Goal: Task Accomplishment & Management: Complete application form

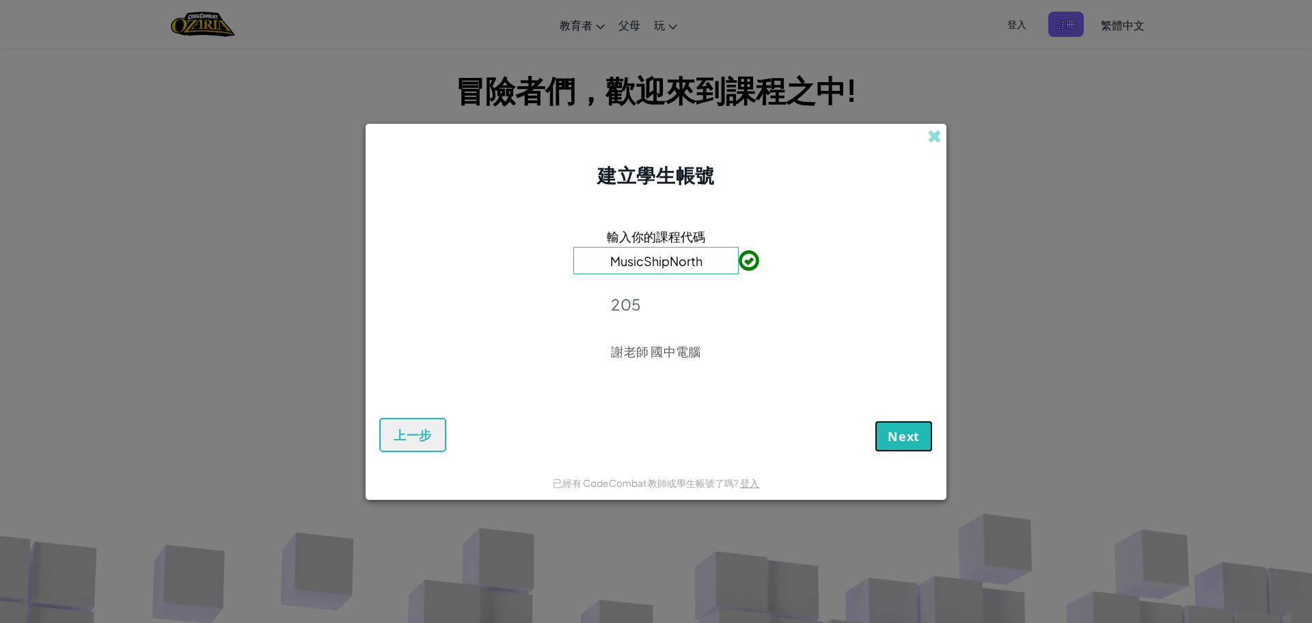
click at [906, 437] on span "Next" at bounding box center [904, 436] width 32 height 16
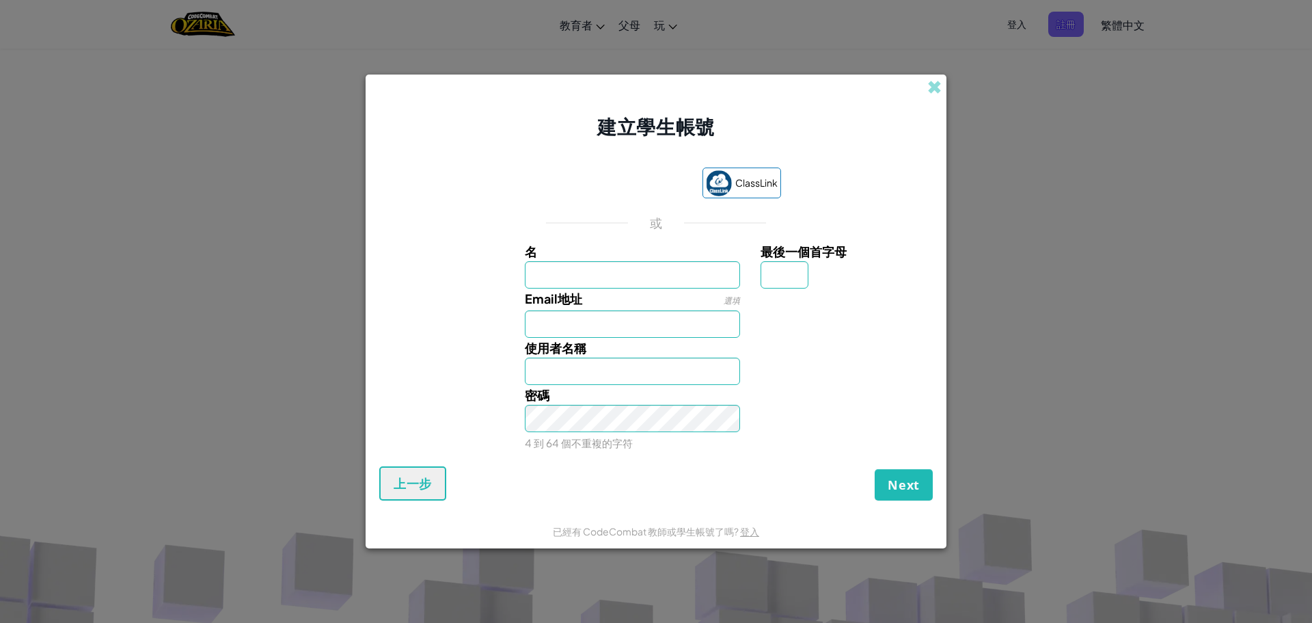
drag, startPoint x: 1167, startPoint y: 111, endPoint x: 1174, endPoint y: 107, distance: 8.3
click at [1169, 109] on div "建立學生帳號 ClassLink 或 名 最後一個首字母 Email地址 選填 使用者名稱 密碼 4 到 64 個不重複的字符 Next 上一步 已經有 Co…" at bounding box center [656, 311] width 1312 height 623
click at [1174, 107] on div "建立學生帳號 ClassLink 或 名 最後一個首字母 Email地址 選填 使用者名稱 密碼 4 到 64 個不重複的字符 Next 上一步 已經有 Co…" at bounding box center [656, 311] width 1312 height 623
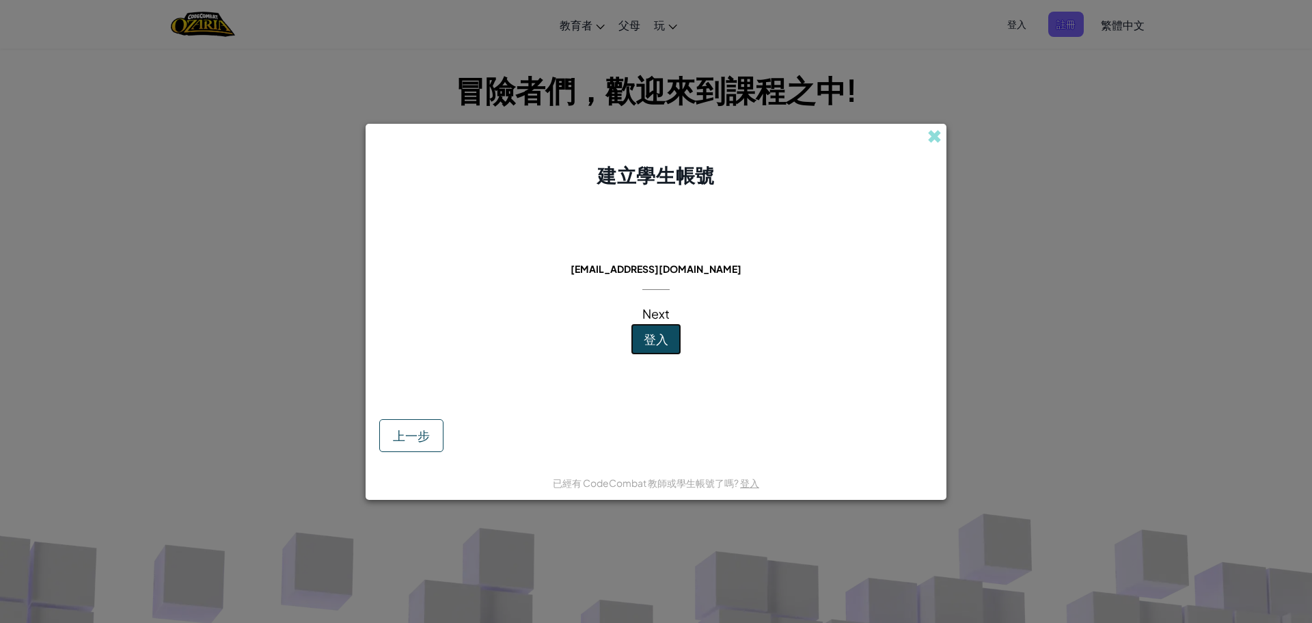
click at [651, 338] on span "登入" at bounding box center [656, 339] width 25 height 16
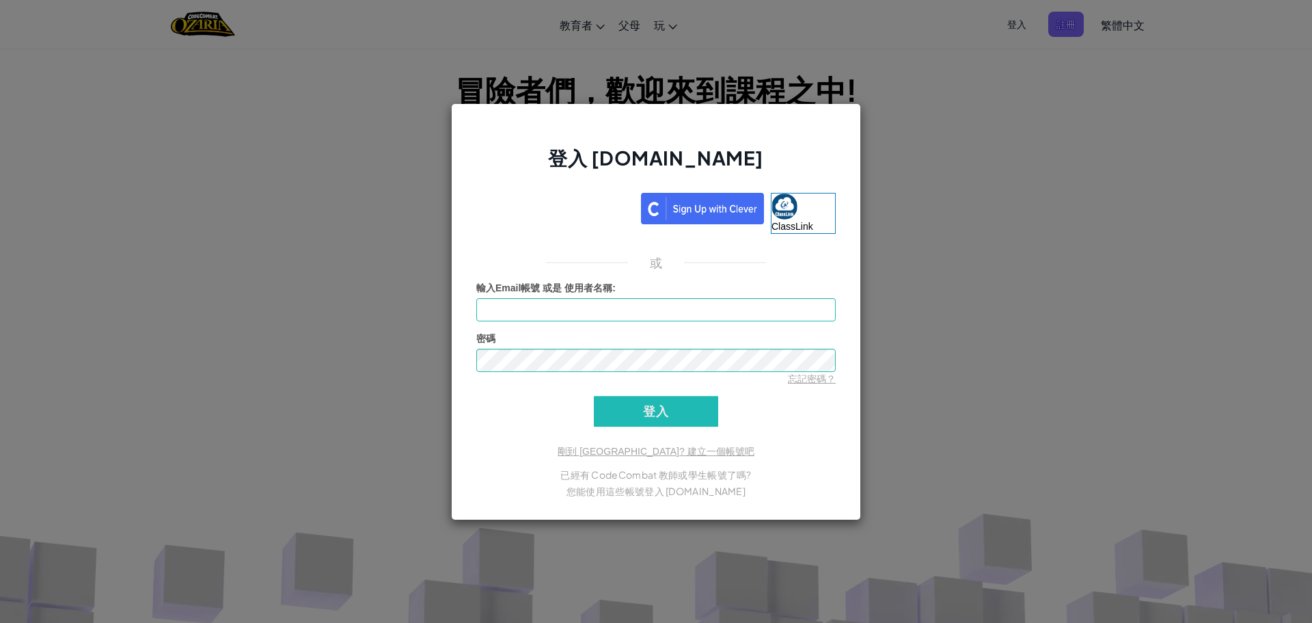
click at [1012, 204] on div "登入 [DOMAIN_NAME] ClassLink 或 未知錯誤。 輸入Email帳號 或是 使用者名稱 : 密碼 忘記密碼？ 登入 登入中 剛到 [GEO…" at bounding box center [656, 311] width 1312 height 623
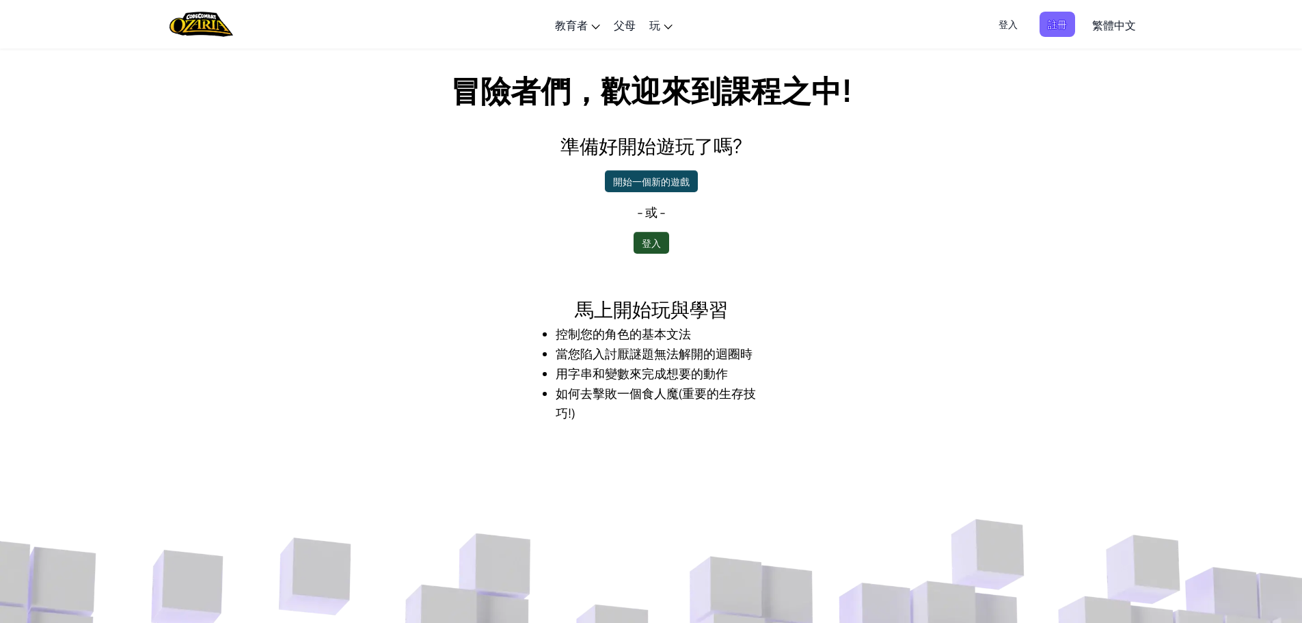
click at [1009, 26] on span "登入" at bounding box center [1008, 24] width 36 height 25
